Goal: Task Accomplishment & Management: Use online tool/utility

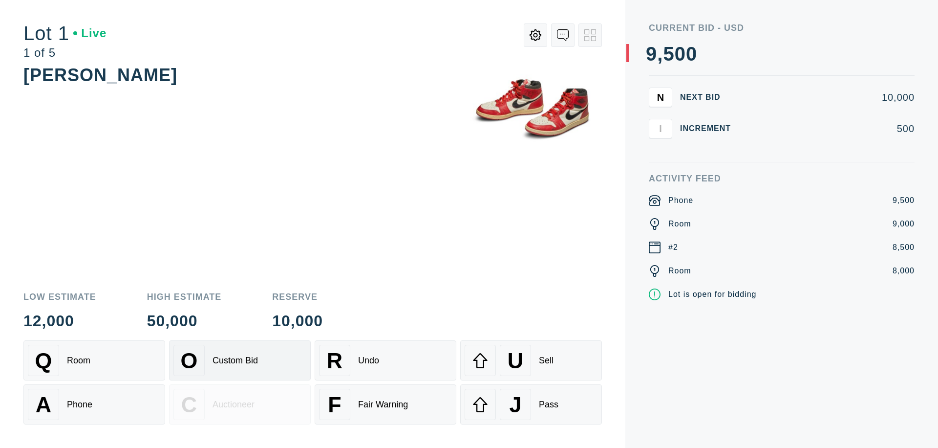
click at [240, 360] on div "Custom Bid" at bounding box center [235, 360] width 45 height 10
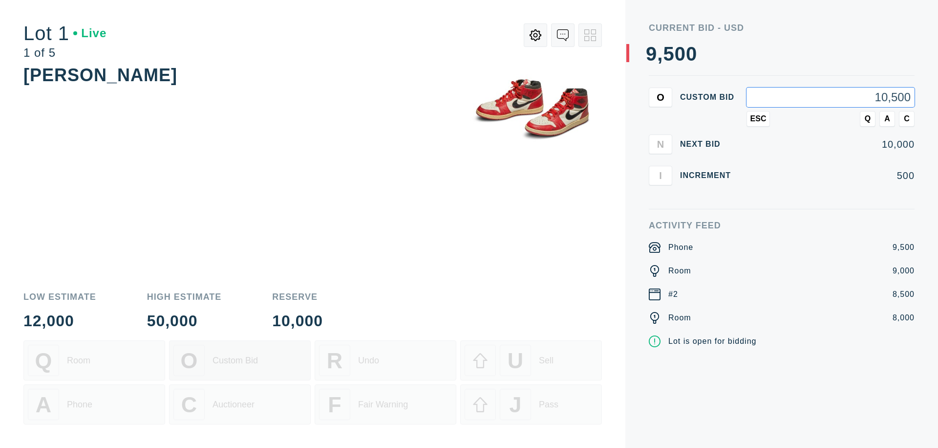
type input "10,500"
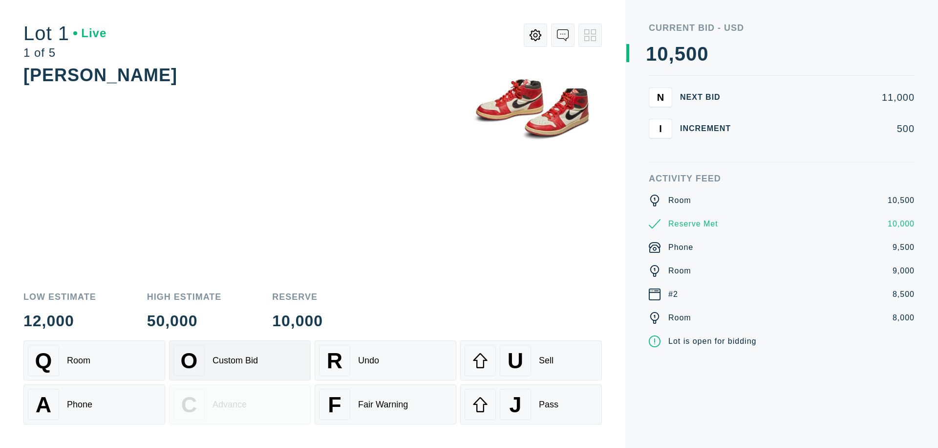
click at [240, 360] on div "Custom Bid" at bounding box center [235, 360] width 45 height 10
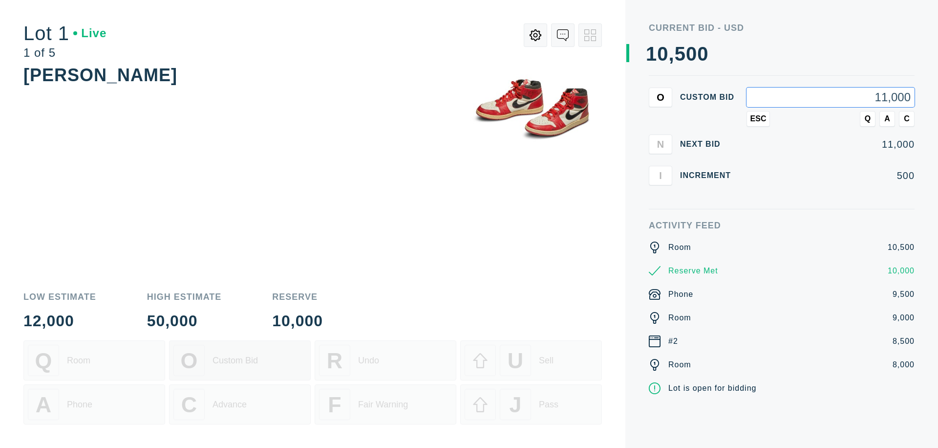
type input "11,000"
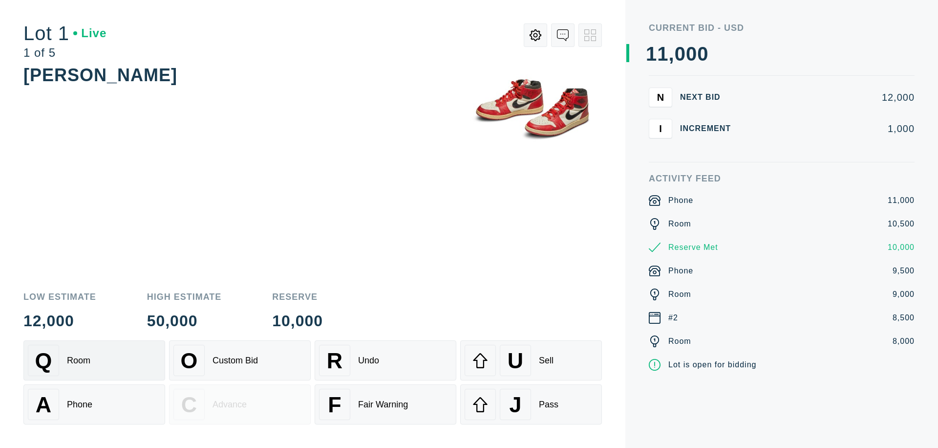
click at [94, 360] on div "Q Room" at bounding box center [94, 360] width 133 height 31
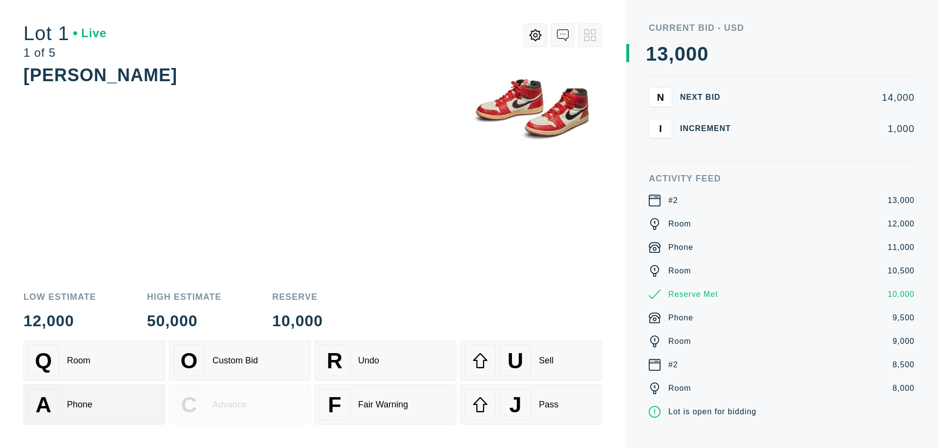
click at [94, 404] on div "A Phone" at bounding box center [94, 404] width 133 height 31
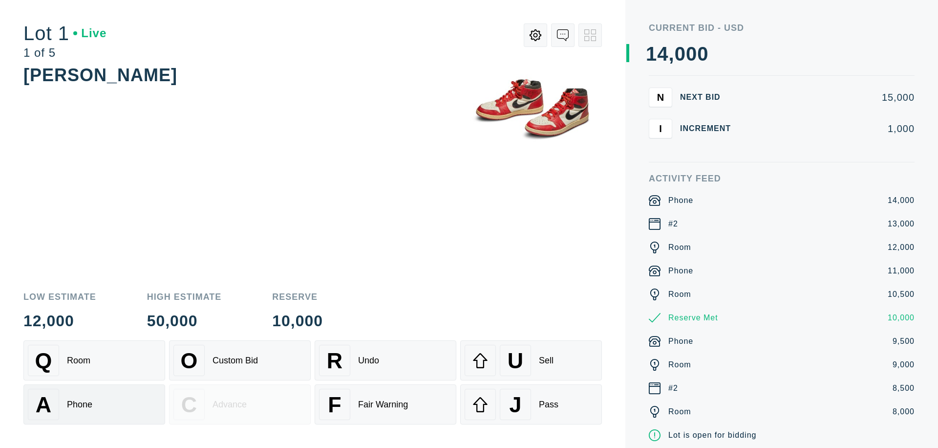
click at [94, 360] on div "Q Room" at bounding box center [94, 360] width 133 height 31
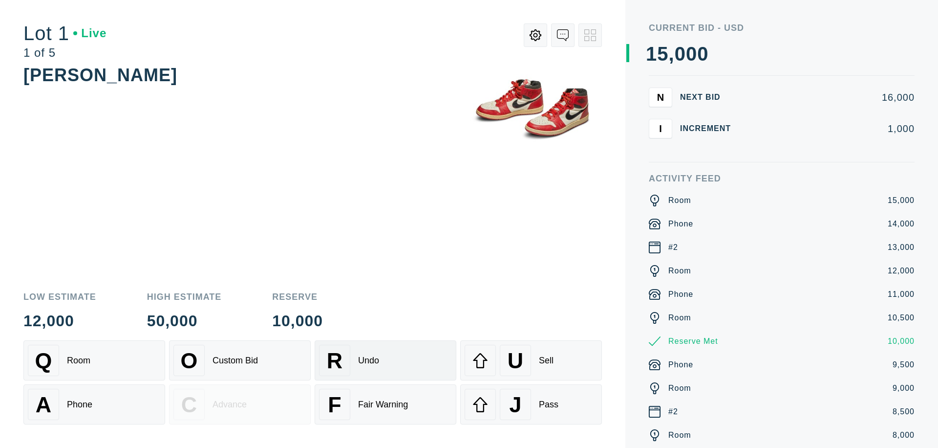
click at [386, 360] on div "R Undo" at bounding box center [385, 360] width 133 height 31
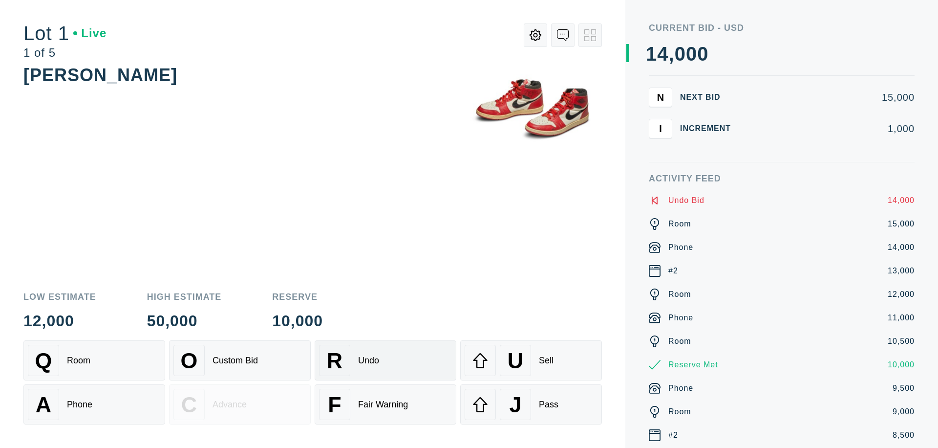
click at [94, 360] on div "Q Room" at bounding box center [94, 360] width 133 height 31
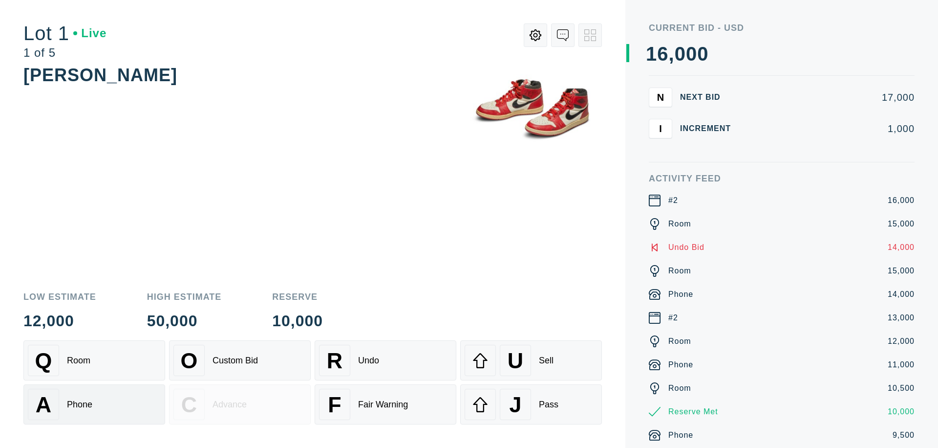
click at [94, 404] on div "A Phone" at bounding box center [94, 404] width 133 height 31
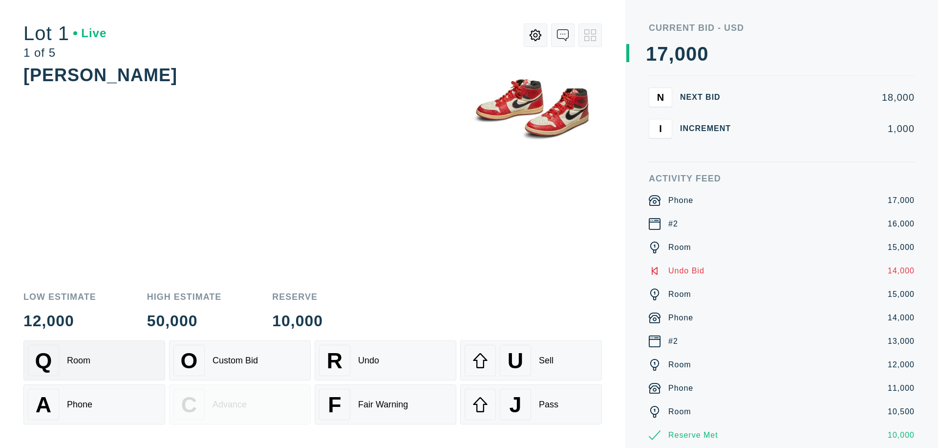
click at [94, 360] on div "Q Room" at bounding box center [94, 360] width 133 height 31
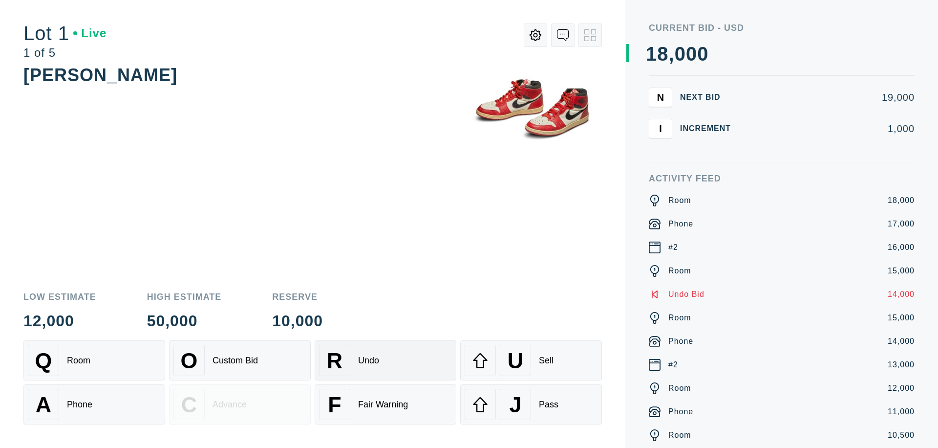
click at [386, 360] on div "R Undo" at bounding box center [385, 360] width 133 height 31
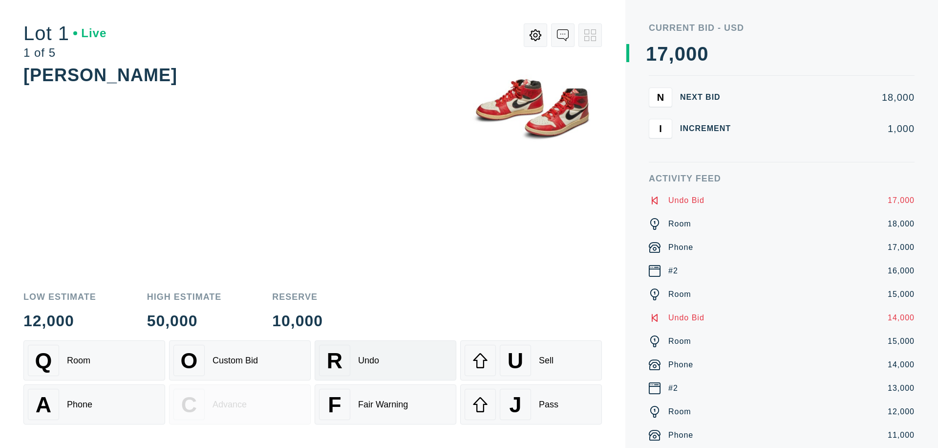
click at [531, 360] on div "U Sell" at bounding box center [531, 360] width 133 height 31
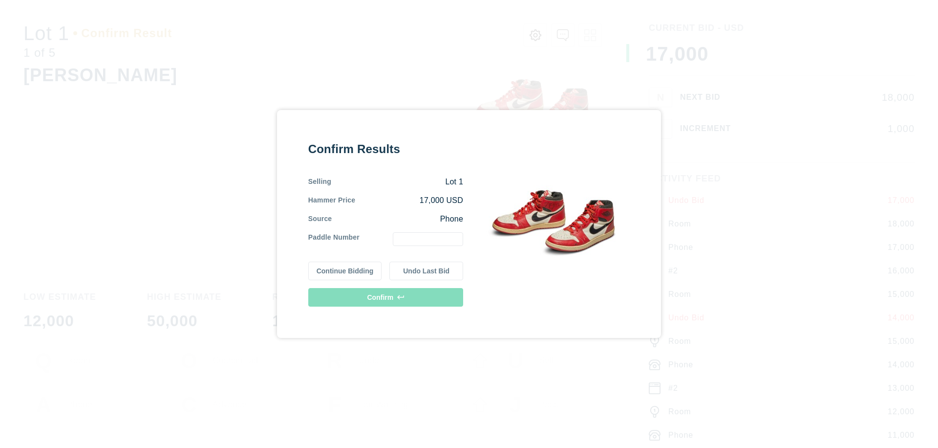
click at [346, 271] on button "Continue Bidding" at bounding box center [345, 271] width 74 height 19
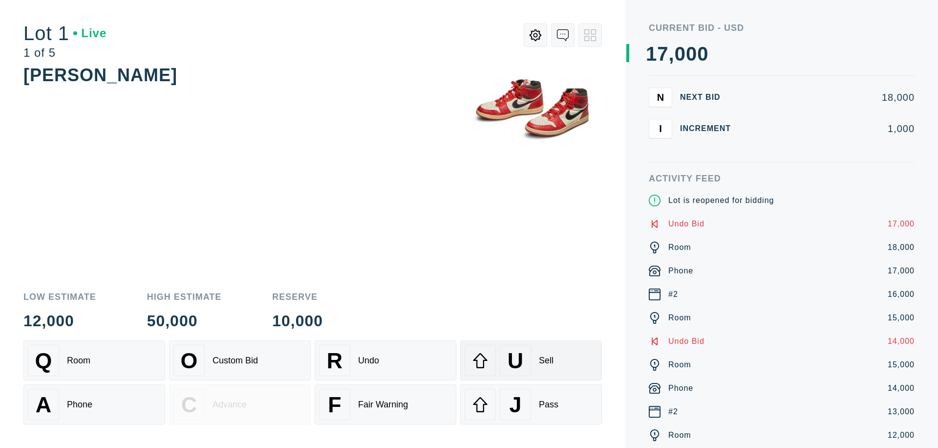
click at [531, 360] on div "U Sell" at bounding box center [531, 360] width 133 height 31
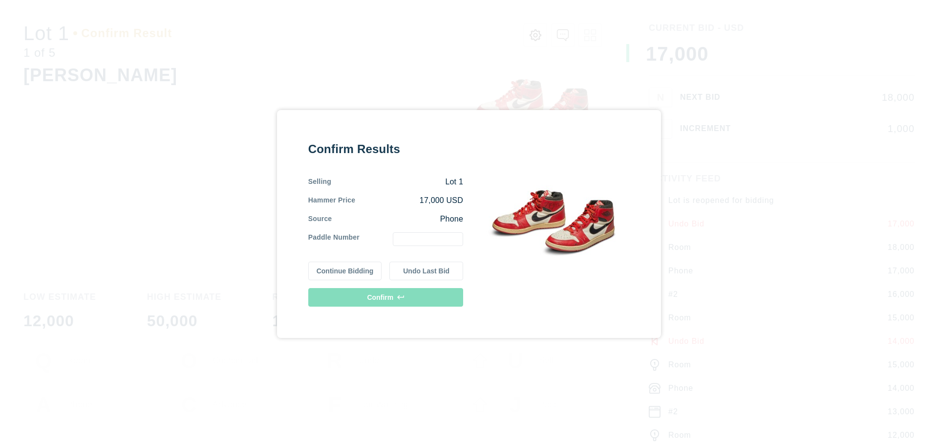
click at [427, 271] on button "Undo Last Bid" at bounding box center [427, 271] width 74 height 19
click at [346, 269] on button "Continue Bidding" at bounding box center [345, 269] width 74 height 19
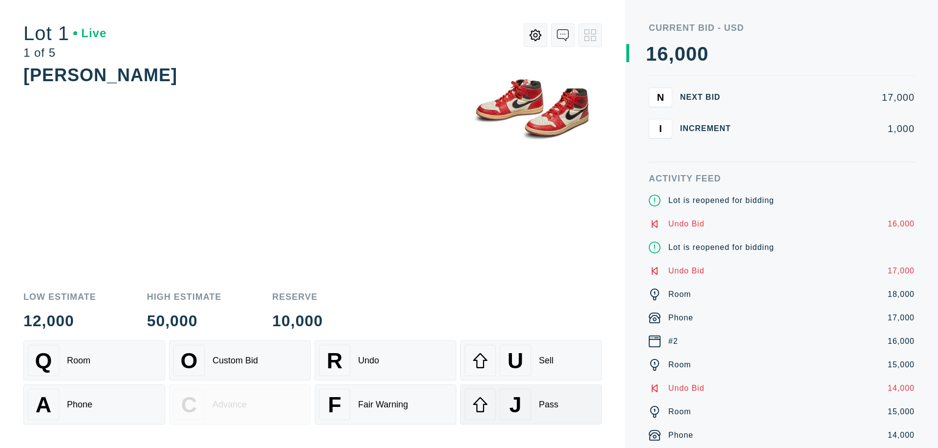
click at [531, 404] on div "J Pass" at bounding box center [531, 404] width 133 height 31
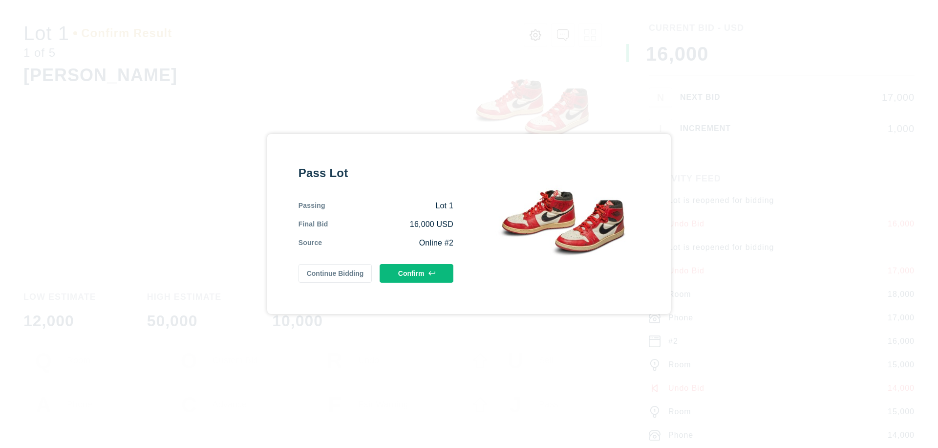
click at [417, 273] on button "Confirm" at bounding box center [417, 273] width 74 height 19
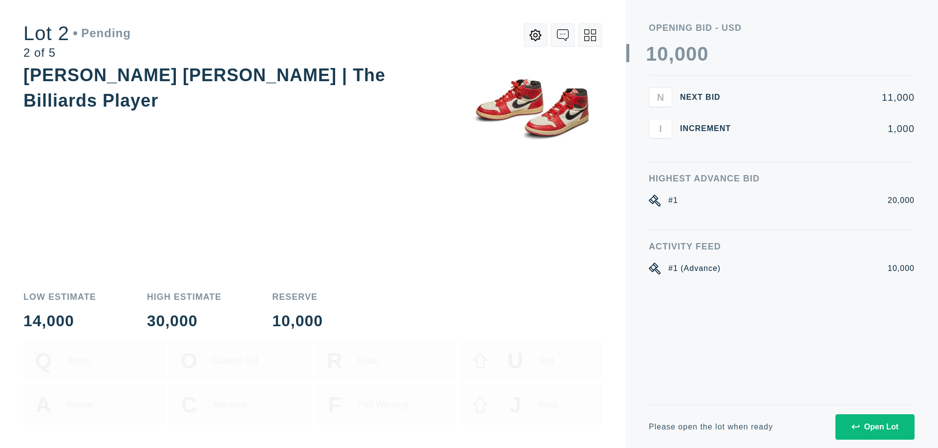
click at [875, 426] on div "Open Lot" at bounding box center [875, 426] width 47 height 9
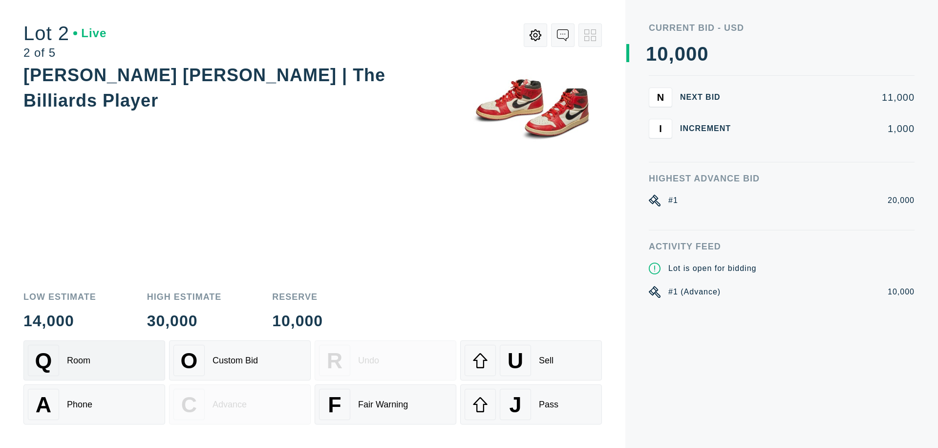
click at [94, 360] on div "Q Room" at bounding box center [94, 360] width 133 height 31
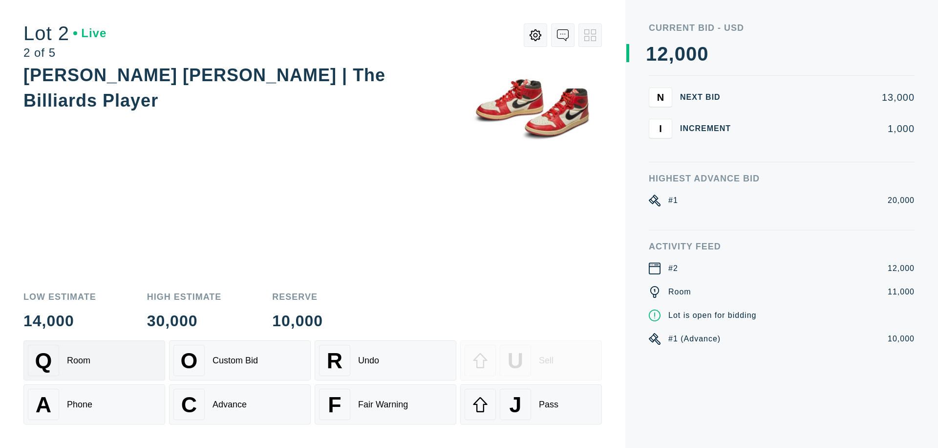
click at [240, 404] on div "Advance" at bounding box center [230, 404] width 34 height 10
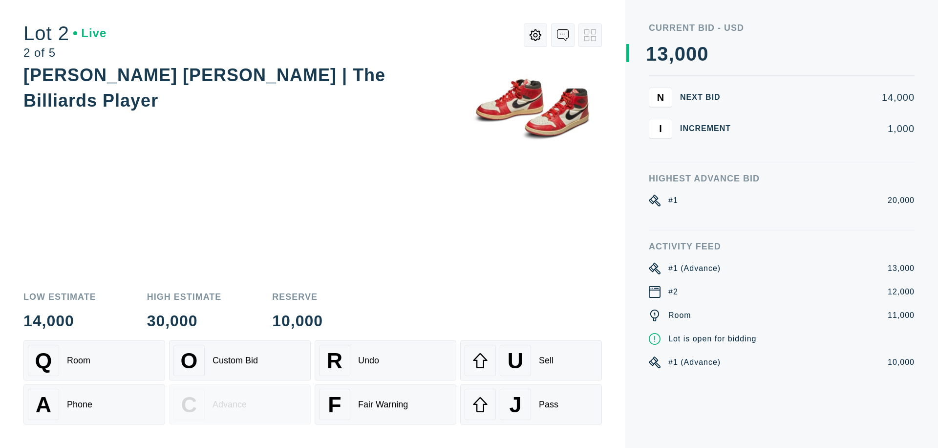
click at [531, 360] on div "U Sell" at bounding box center [531, 360] width 133 height 31
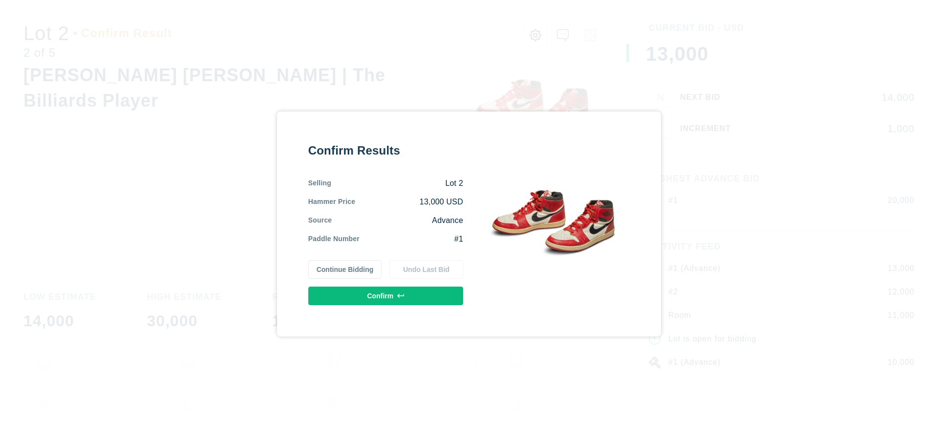
click at [386, 296] on button "Confirm" at bounding box center [385, 295] width 155 height 19
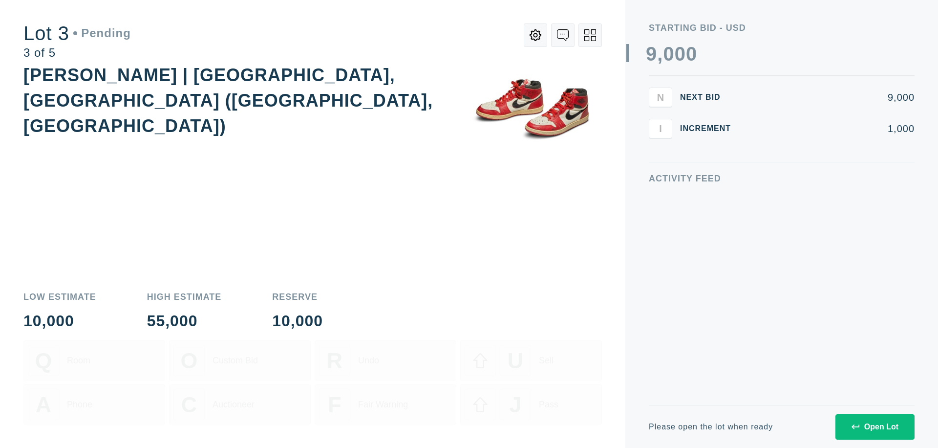
click at [875, 426] on div "Open Lot" at bounding box center [875, 426] width 47 height 9
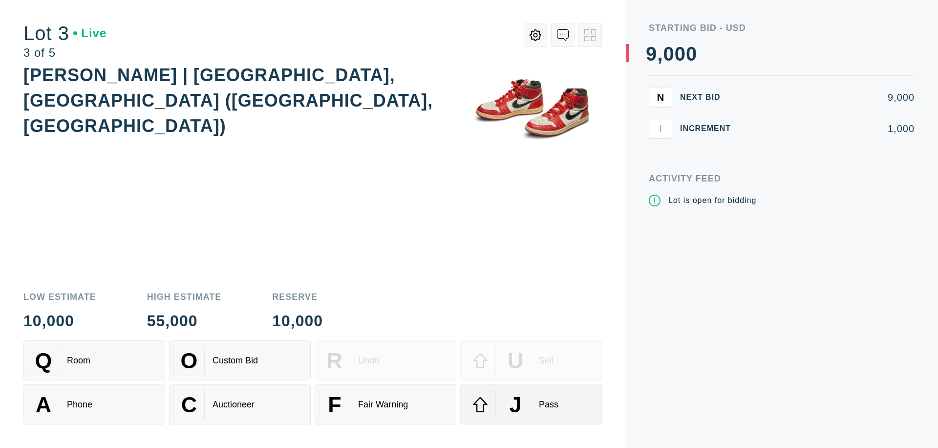
click at [531, 404] on div "J Pass" at bounding box center [531, 404] width 133 height 31
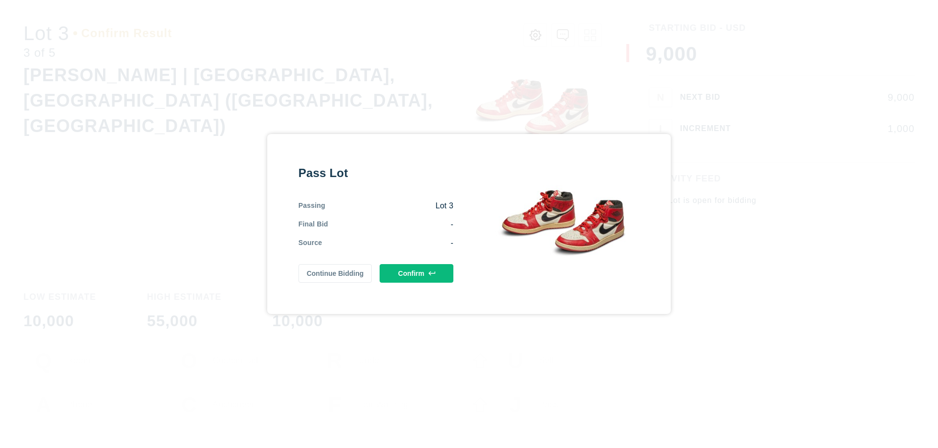
click at [417, 273] on button "Confirm" at bounding box center [417, 273] width 74 height 19
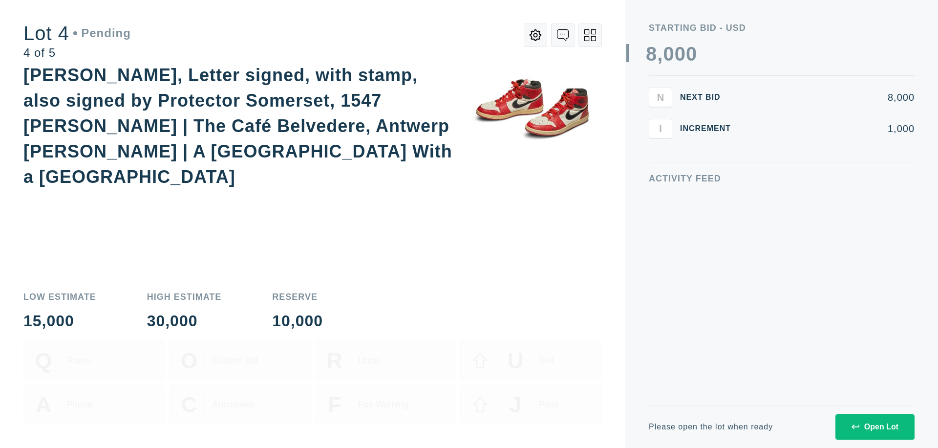
click at [875, 426] on div "Open Lot" at bounding box center [875, 426] width 47 height 9
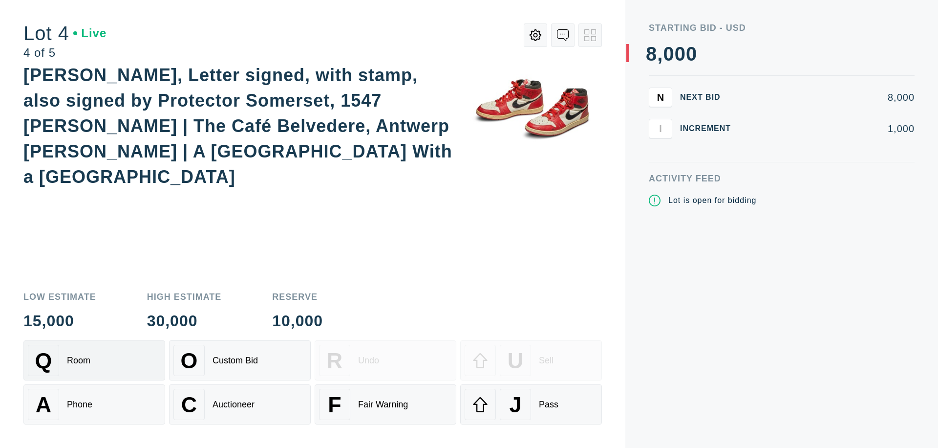
click at [94, 360] on div "Q Room" at bounding box center [94, 360] width 133 height 31
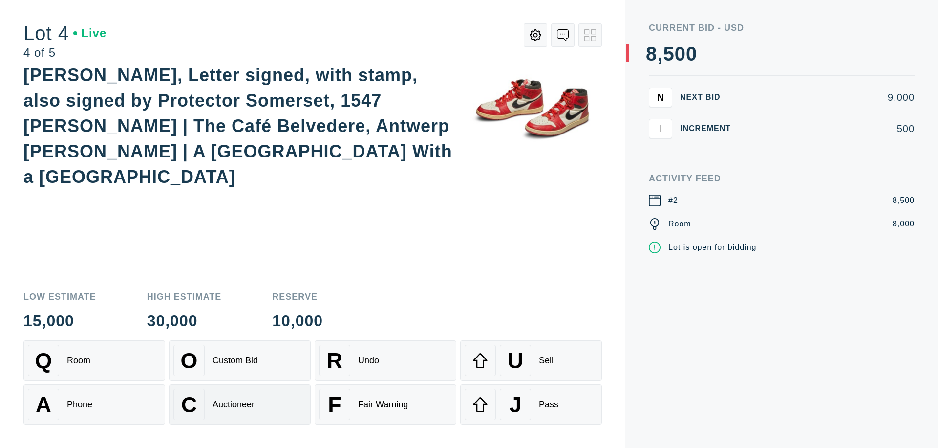
click at [240, 404] on div "Auctioneer" at bounding box center [234, 404] width 42 height 10
click at [531, 404] on div "J Pass" at bounding box center [531, 404] width 133 height 31
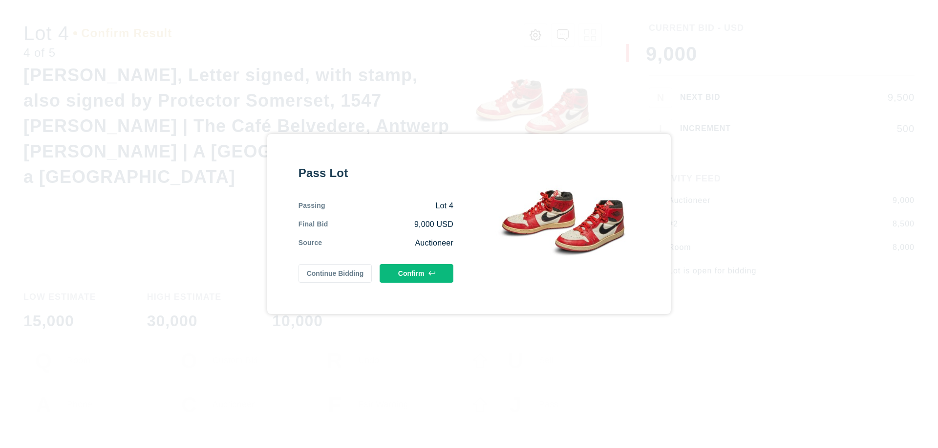
click at [417, 273] on button "Confirm" at bounding box center [417, 273] width 74 height 19
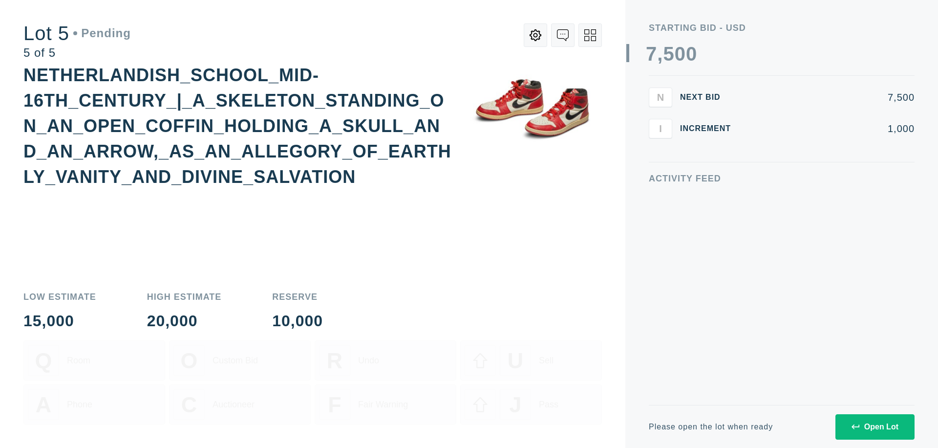
click at [875, 426] on div "Open Lot" at bounding box center [875, 426] width 47 height 9
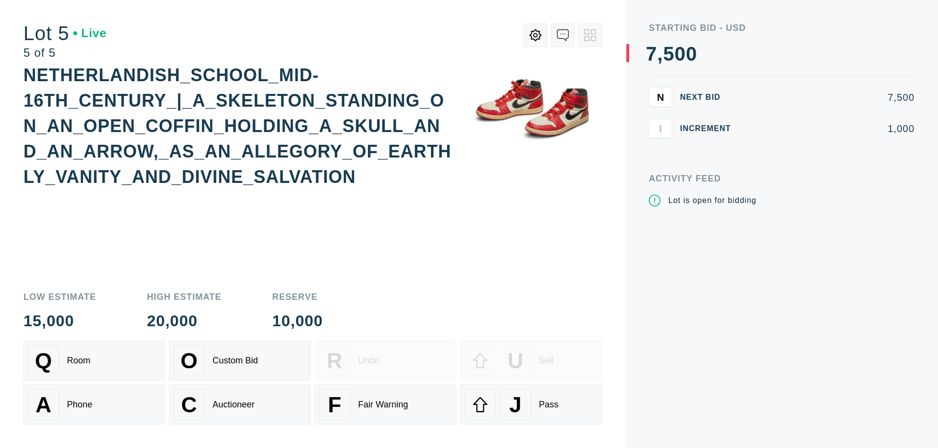
click at [94, 360] on div "Q Room" at bounding box center [94, 360] width 133 height 31
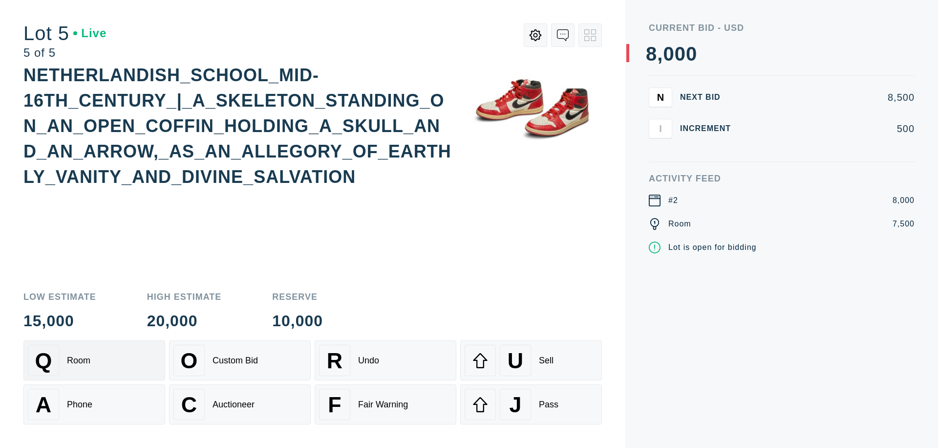
click at [94, 360] on div "Q Room" at bounding box center [94, 360] width 133 height 31
click at [531, 360] on div "U Sell" at bounding box center [531, 360] width 133 height 31
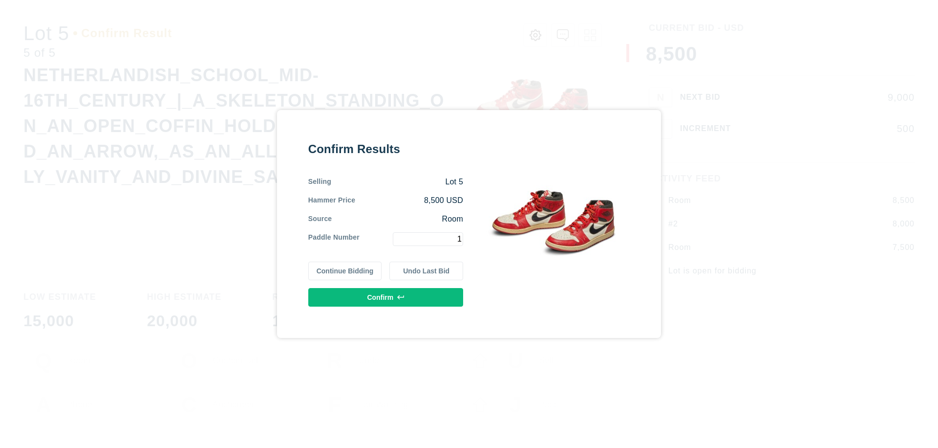
type input "1"
click at [386, 297] on button "Confirm" at bounding box center [385, 297] width 155 height 19
